Goal: Task Accomplishment & Management: Manage account settings

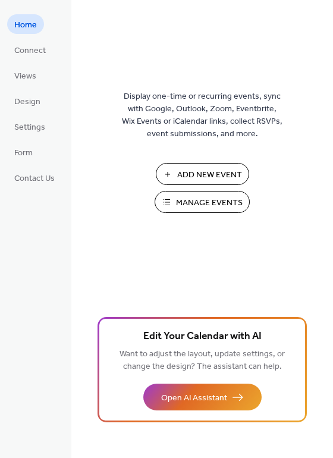
click at [201, 201] on span "Manage Events" at bounding box center [209, 203] width 67 height 12
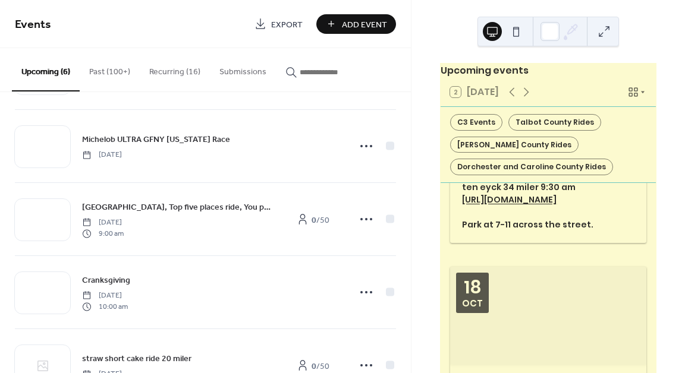
scroll to position [1779, 0]
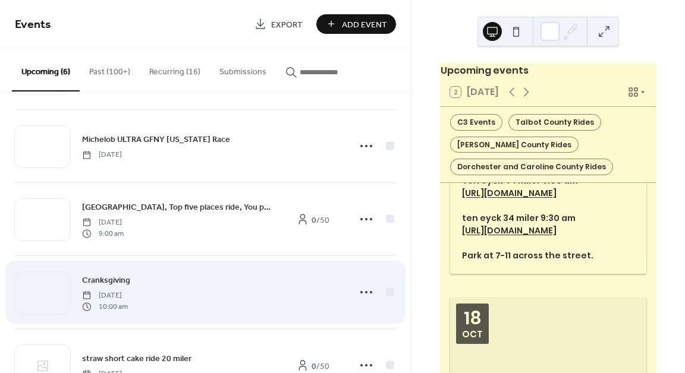
click at [107, 279] on span "Cranksgiving" at bounding box center [106, 281] width 48 height 12
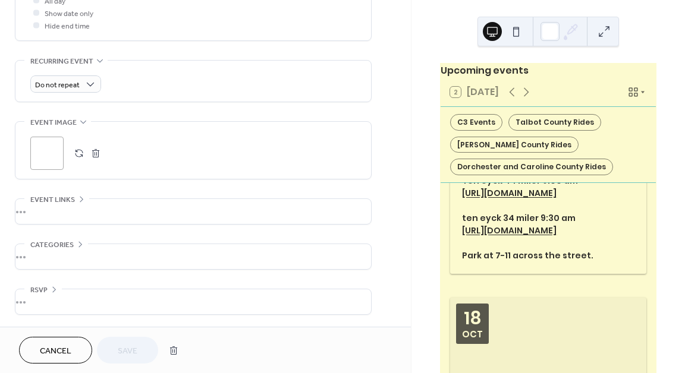
scroll to position [470, 0]
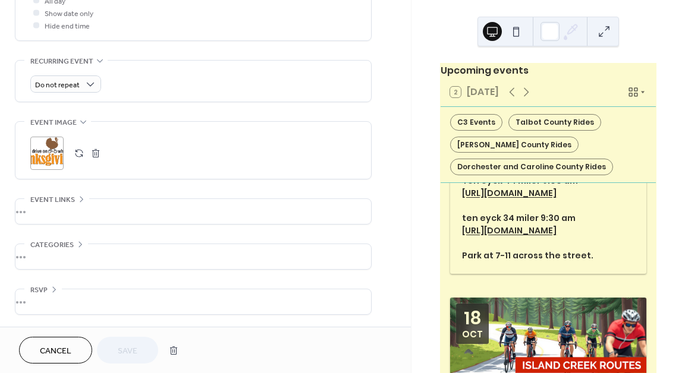
click at [39, 298] on div "•••" at bounding box center [192, 301] width 355 height 25
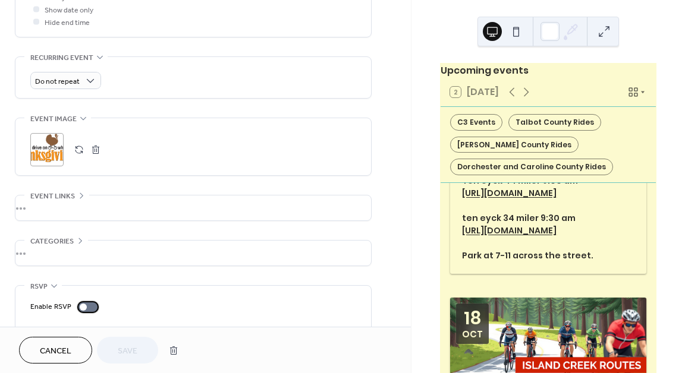
click at [82, 311] on div at bounding box center [83, 307] width 7 height 7
click at [127, 348] on span "Save" at bounding box center [128, 351] width 20 height 12
